Goal: Communication & Community: Answer question/provide support

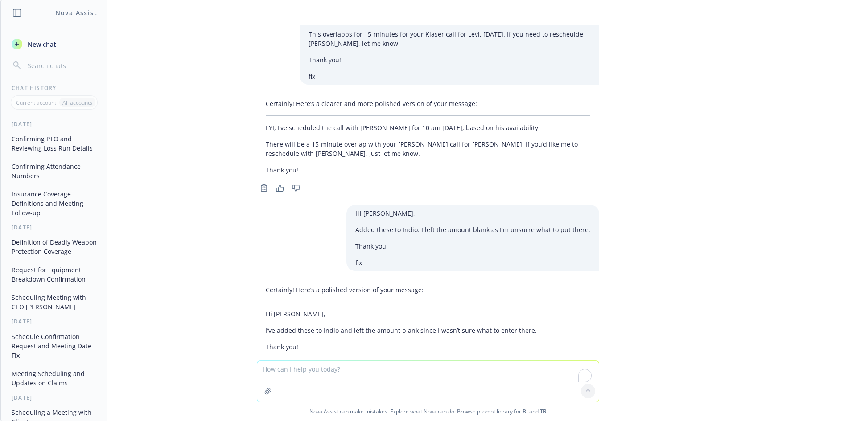
scroll to position [4248, 0]
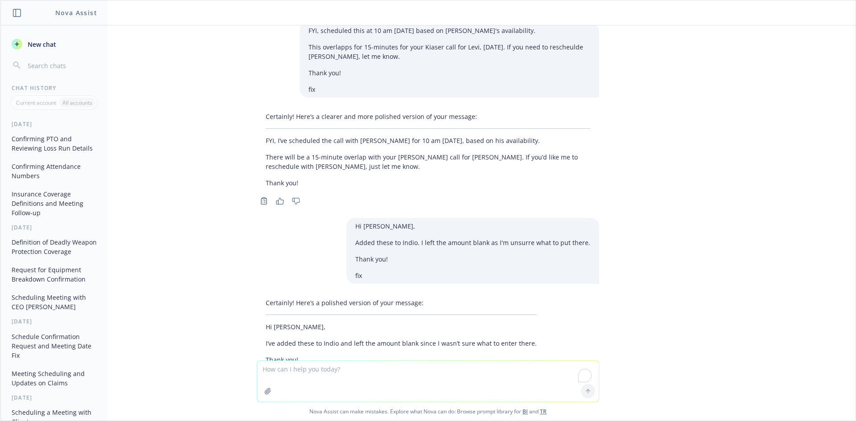
click at [383, 371] on textarea "To enrich screen reader interactions, please activate Accessibility in Grammarl…" at bounding box center [428, 381] width 342 height 41
paste textarea "send to me to sign on behalf of Goodwill first thing [DATE] and sign it and giv…"
type textarea "send to me to sign on behalf of Goodwill first thing [DATE] and sign it and giv…"
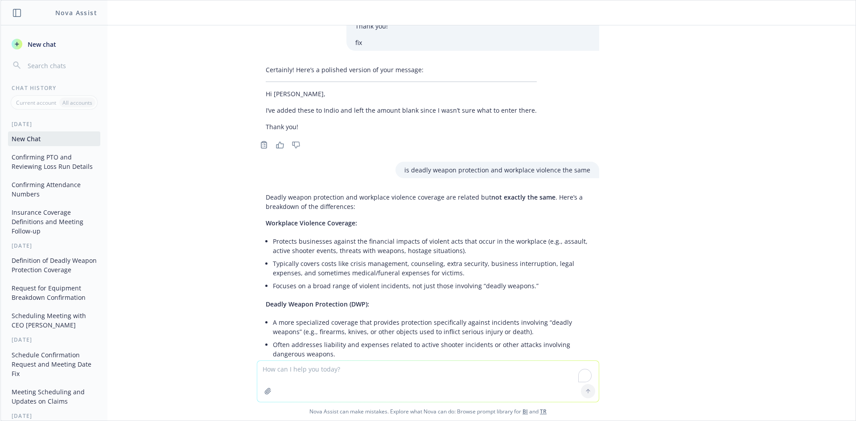
scroll to position [4860, 0]
